Goal: Task Accomplishment & Management: Manage account settings

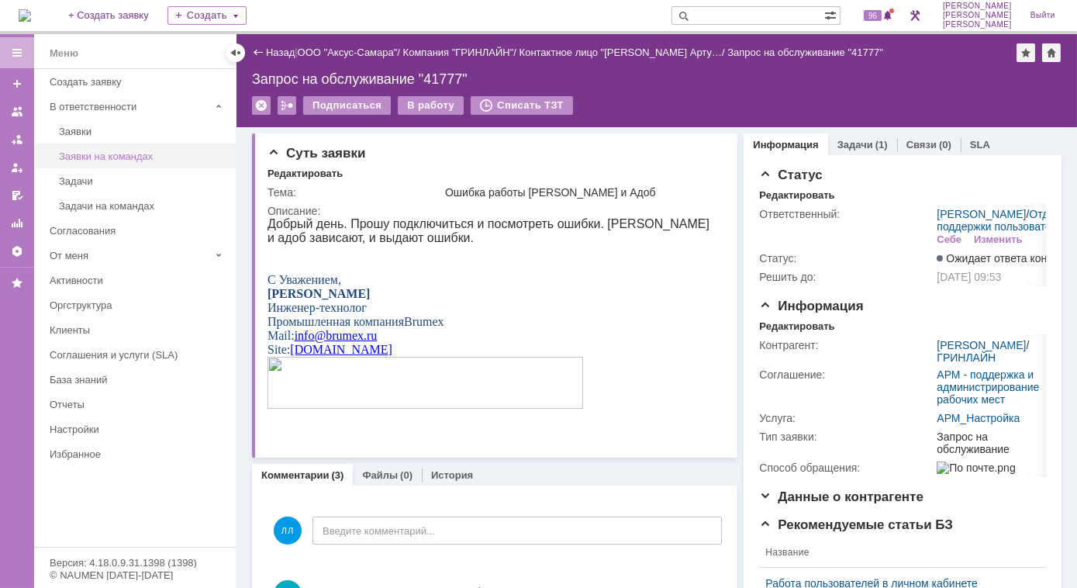
drag, startPoint x: 0, startPoint y: 0, endPoint x: 132, endPoint y: 154, distance: 202.4
click at [132, 154] on div "Заявки на командах" at bounding box center [143, 156] width 168 height 12
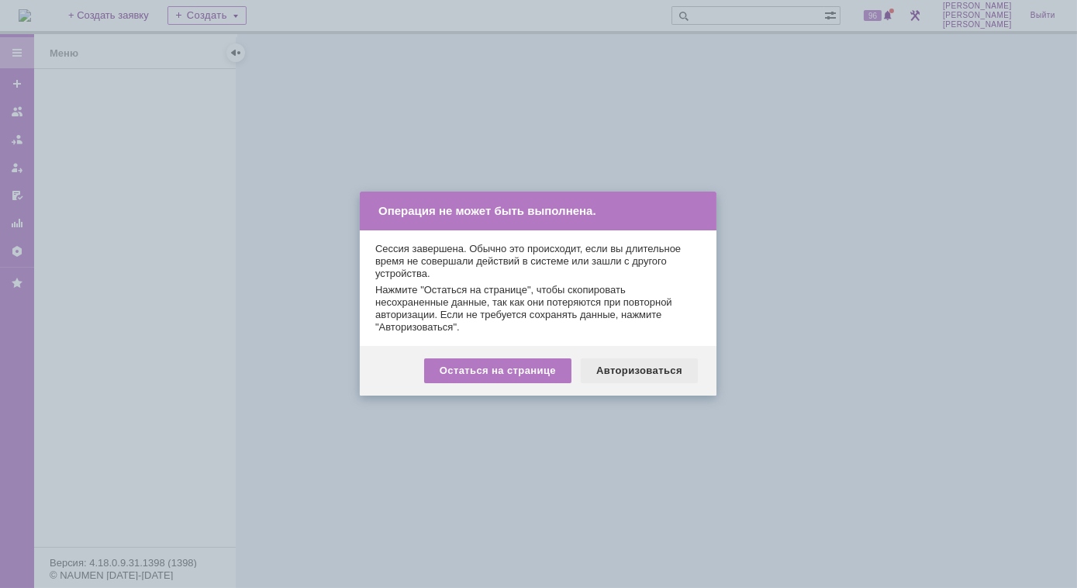
click at [641, 373] on div "Авторизоваться" at bounding box center [639, 370] width 117 height 25
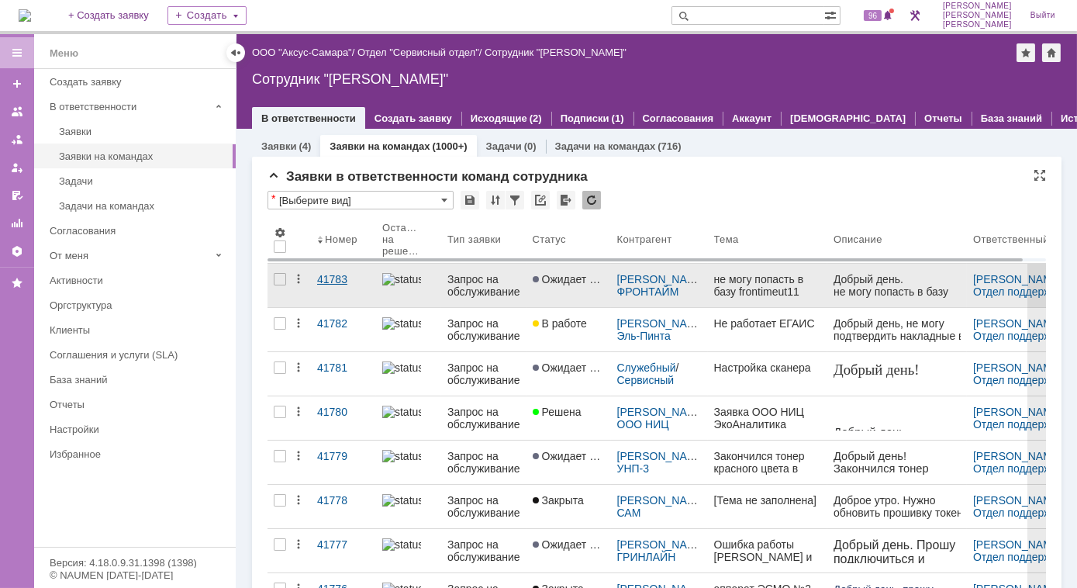
click at [328, 273] on div "41783" at bounding box center [343, 279] width 53 height 12
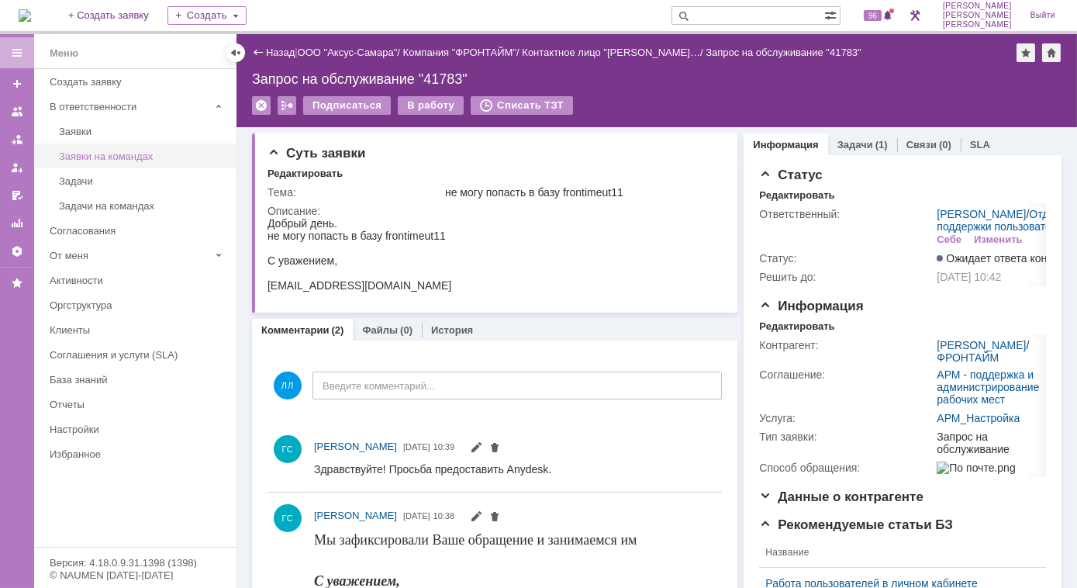
click at [123, 158] on div "Заявки на командах" at bounding box center [143, 156] width 168 height 12
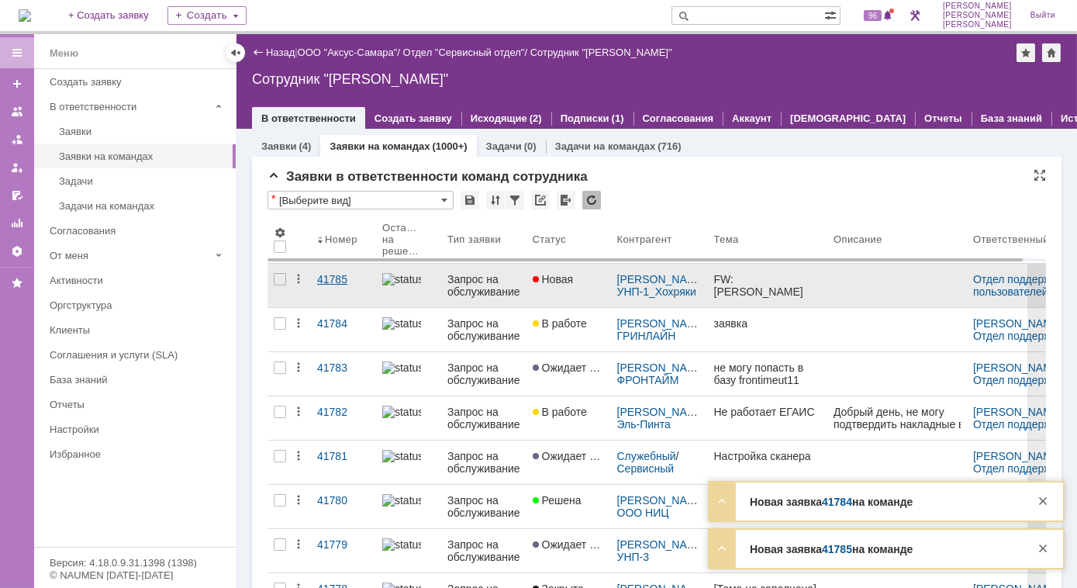
click at [334, 279] on div "41785" at bounding box center [343, 279] width 53 height 12
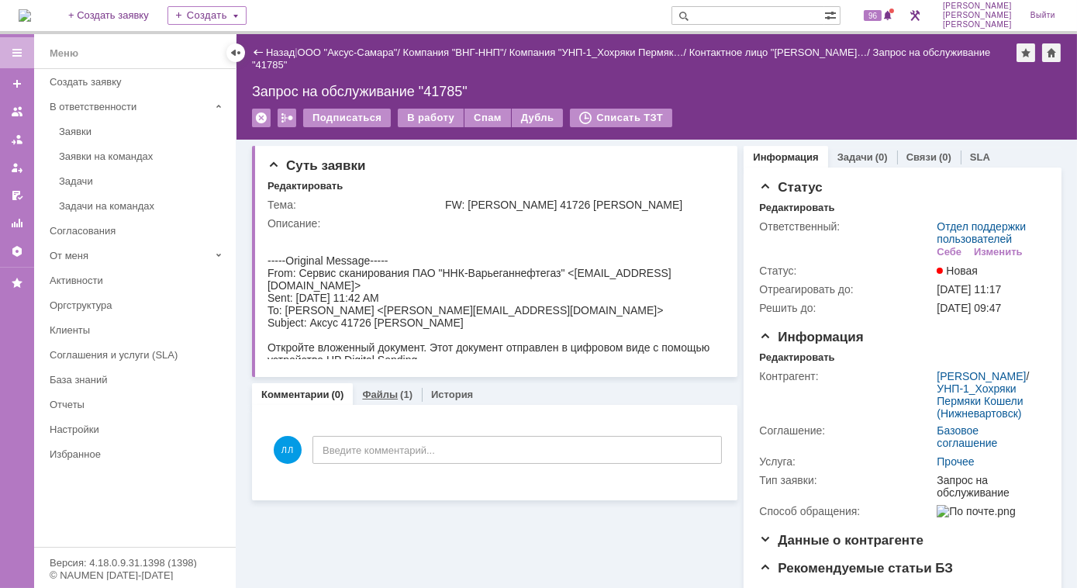
click at [382, 399] on link "Файлы" at bounding box center [380, 395] width 36 height 12
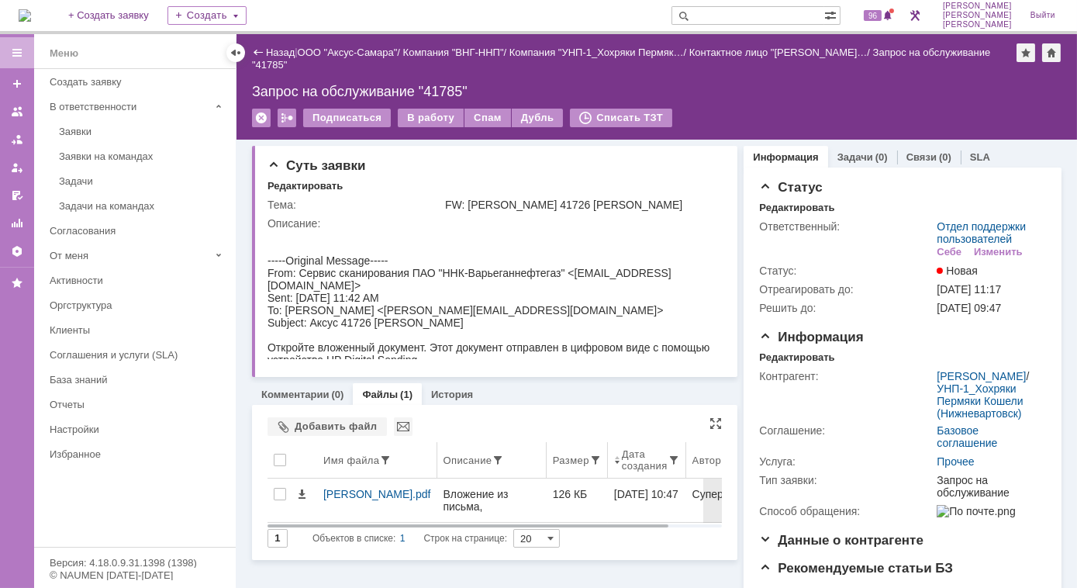
scroll to position [70, 0]
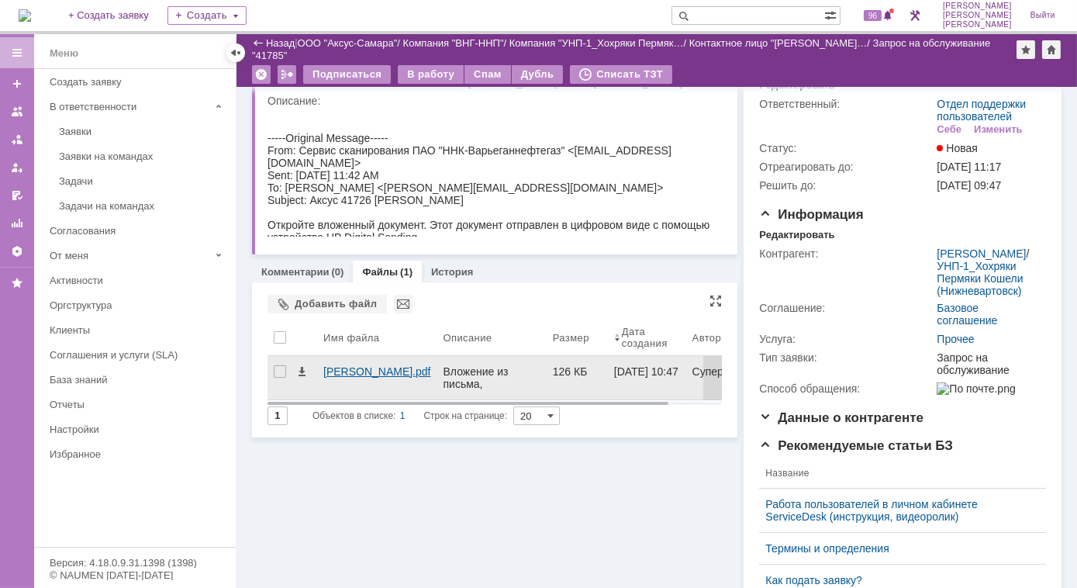
click at [336, 377] on div "Аксус Шашников.pdf" at bounding box center [377, 371] width 108 height 12
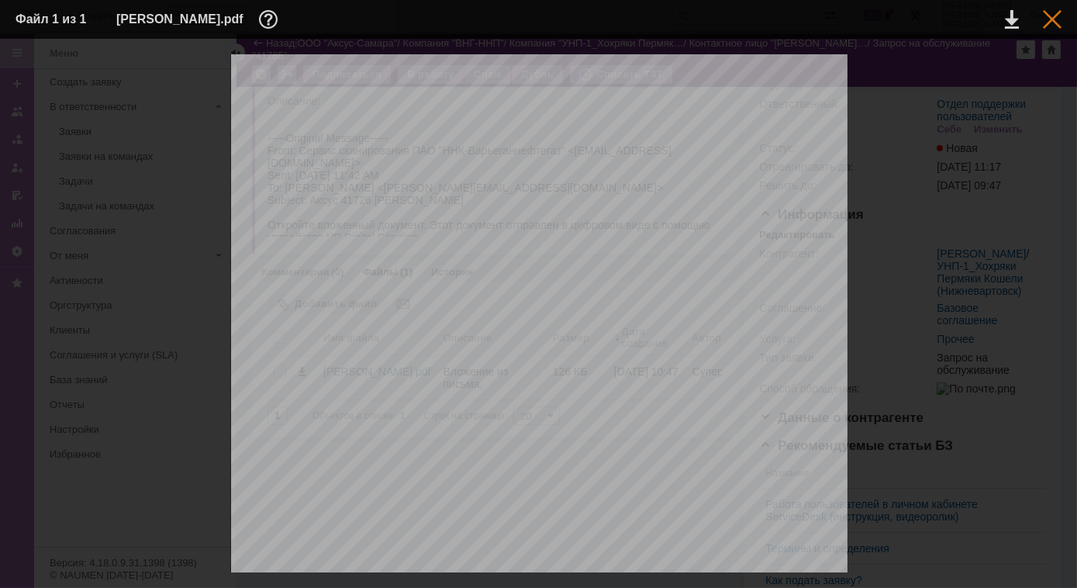
click at [1051, 16] on div at bounding box center [1052, 19] width 19 height 19
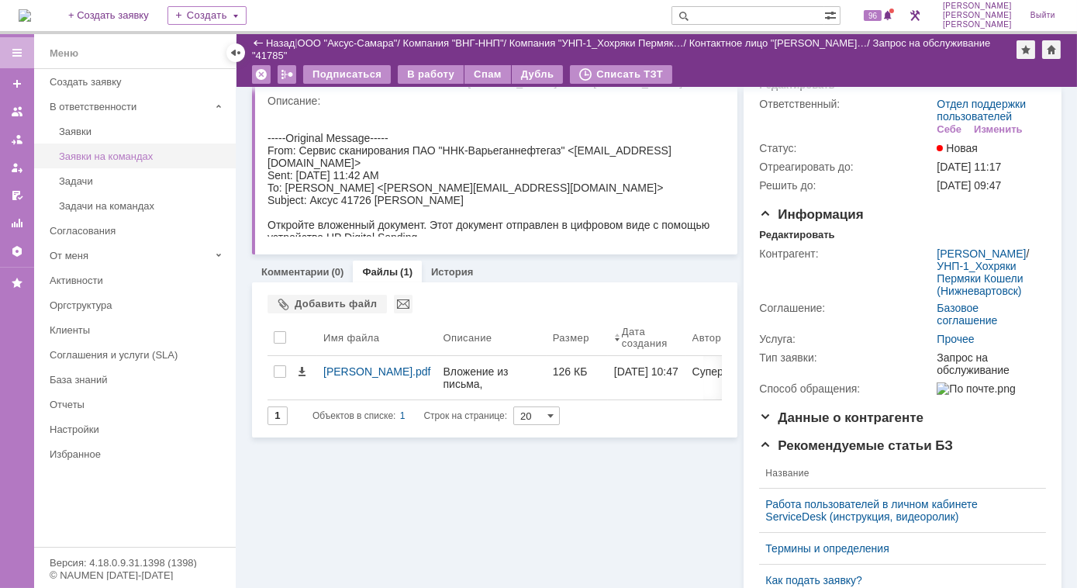
click at [113, 159] on div "Заявки на командах" at bounding box center [143, 156] width 168 height 12
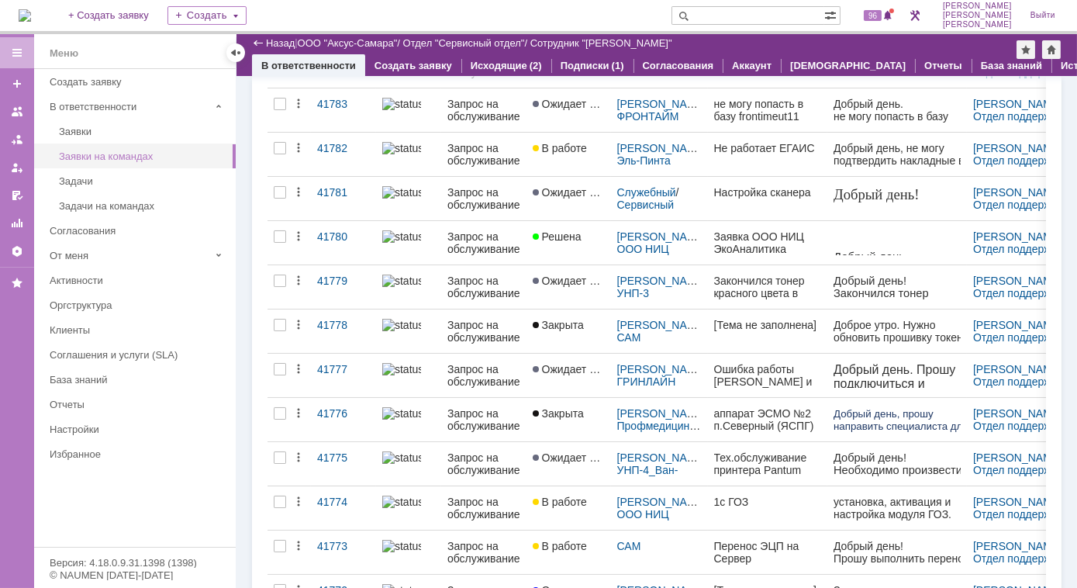
click at [132, 160] on div "Заявки на командах" at bounding box center [143, 156] width 168 height 12
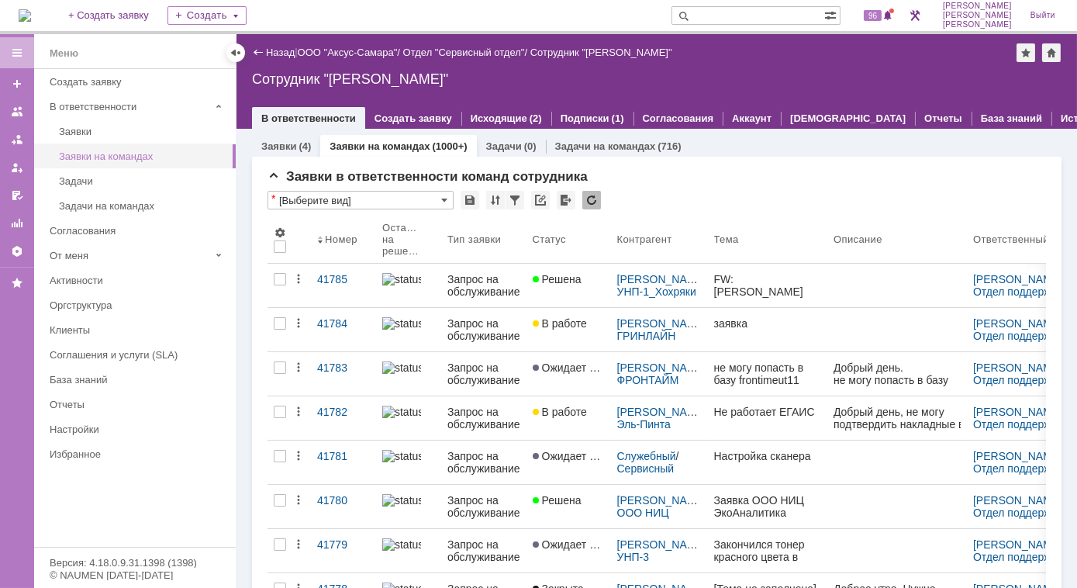
click at [159, 162] on link "Заявки на командах" at bounding box center [143, 156] width 180 height 24
click at [731, 12] on input "text" at bounding box center [748, 15] width 153 height 19
type input "40985"
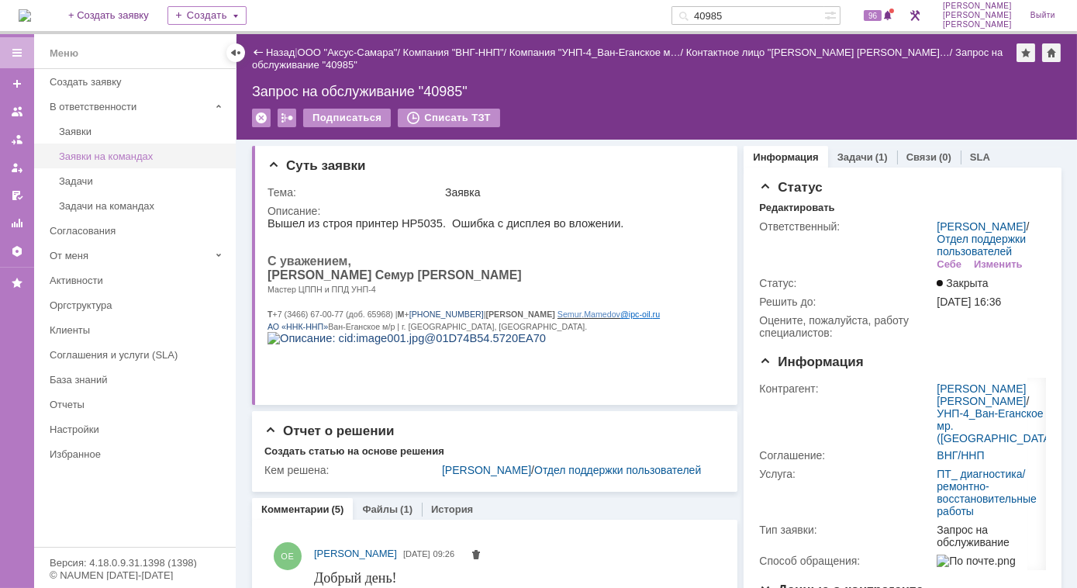
click at [135, 155] on div "Заявки на командах" at bounding box center [143, 156] width 168 height 12
